Goal: Navigation & Orientation: Find specific page/section

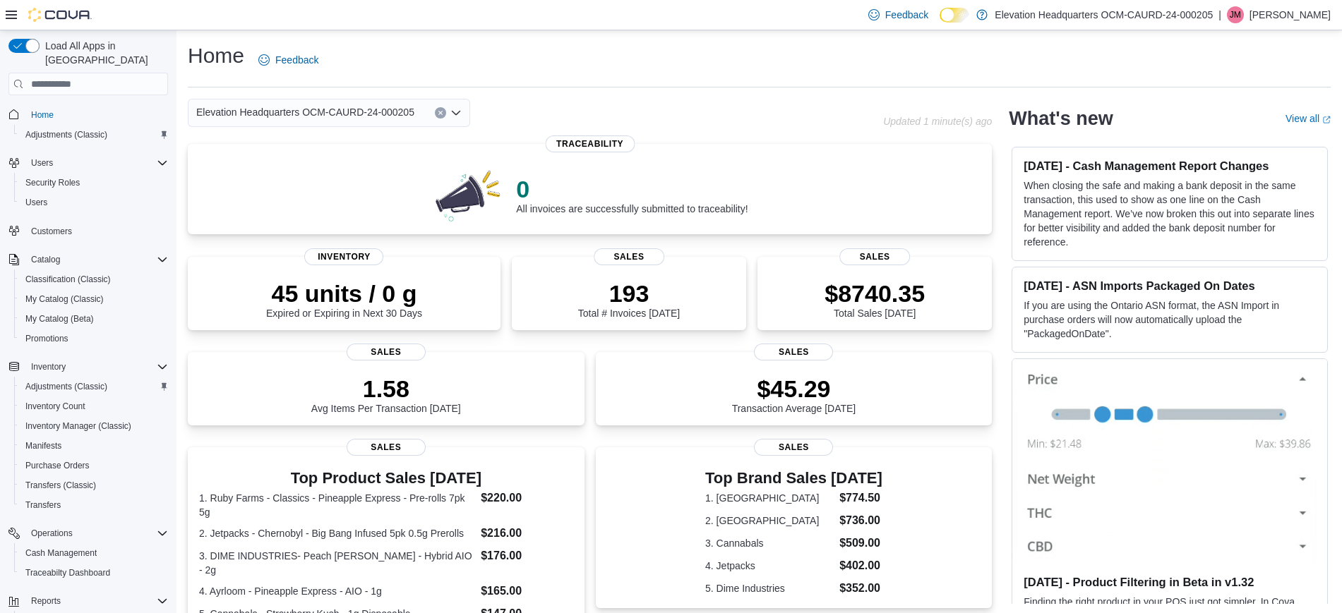
click at [14, 15] on icon at bounding box center [11, 15] width 11 height 8
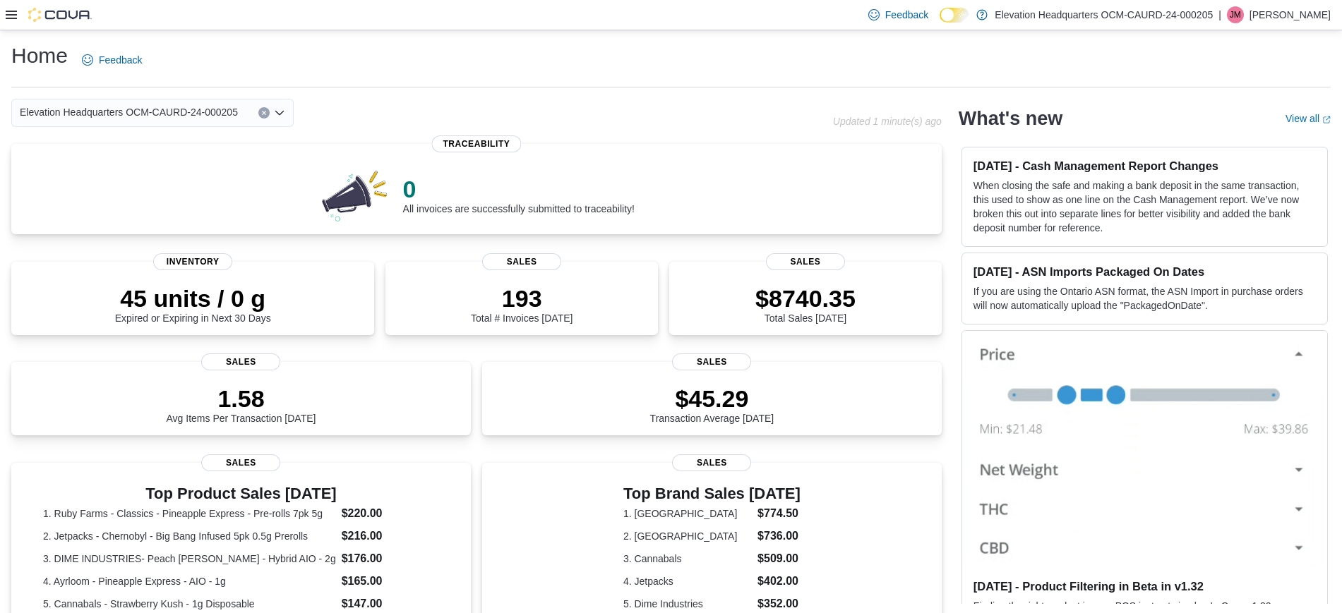
click at [6, 18] on div "Feedback Dark Mode Elevation Headquarters OCM-CAURD-24-000205 | JM Jhon Moncada" at bounding box center [671, 15] width 1342 height 30
click at [15, 13] on icon at bounding box center [11, 14] width 11 height 11
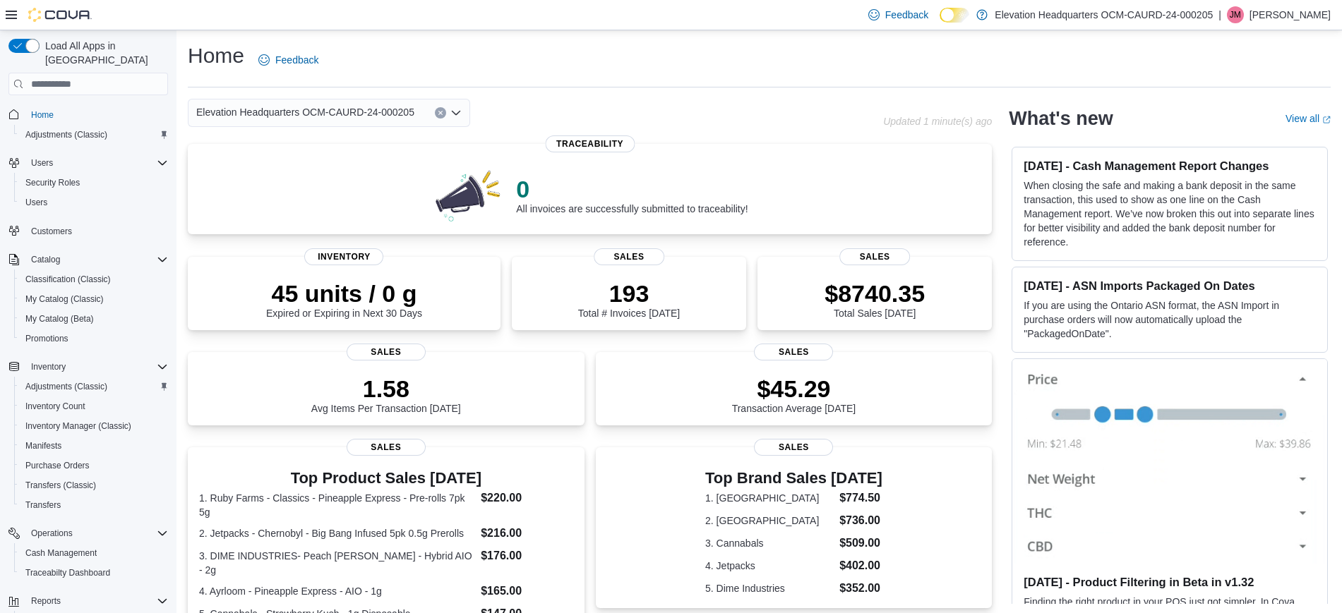
click at [5, 12] on div "Feedback Dark Mode Elevation Headquarters OCM-CAURD-24-000205 | JM Jhon Moncada" at bounding box center [671, 15] width 1342 height 30
click at [16, 14] on icon at bounding box center [11, 15] width 11 height 8
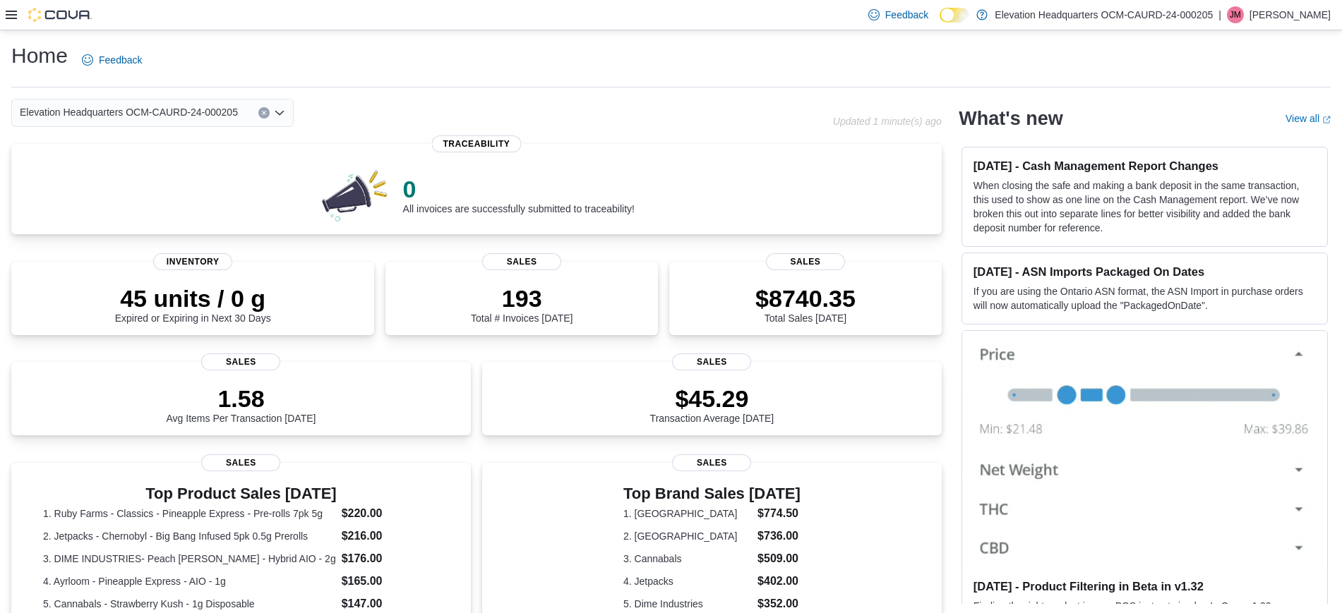
click at [15, 14] on icon at bounding box center [11, 15] width 11 height 8
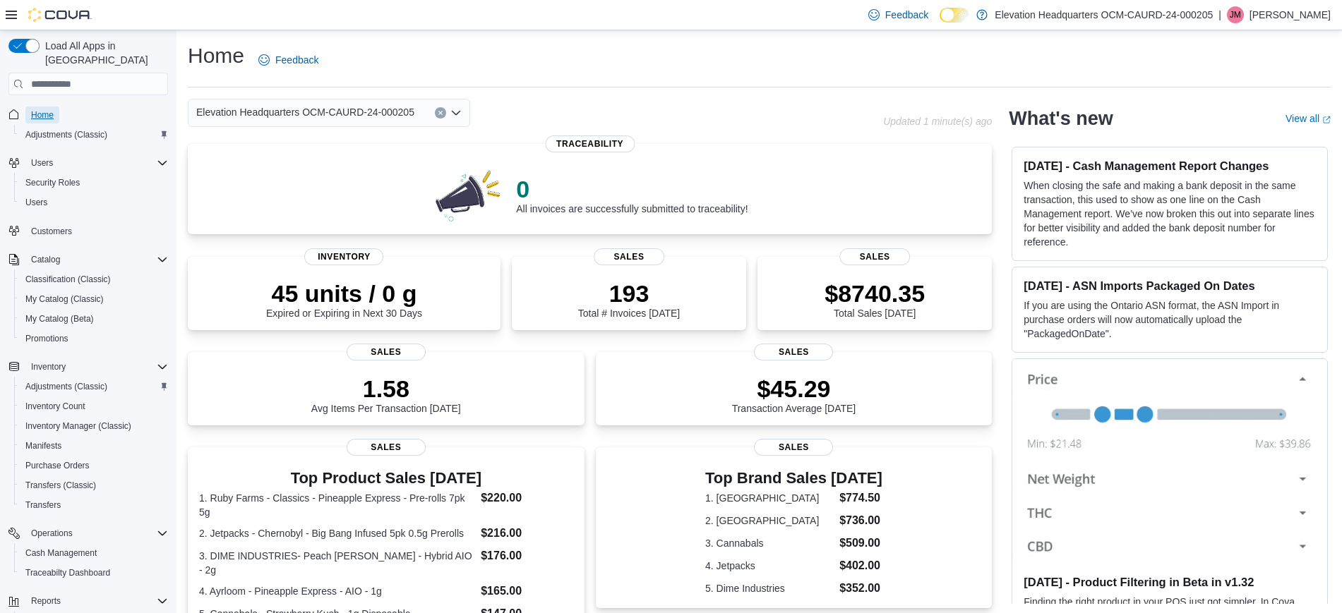
click at [49, 109] on span "Home" at bounding box center [42, 114] width 23 height 11
